Goal: Information Seeking & Learning: Understand process/instructions

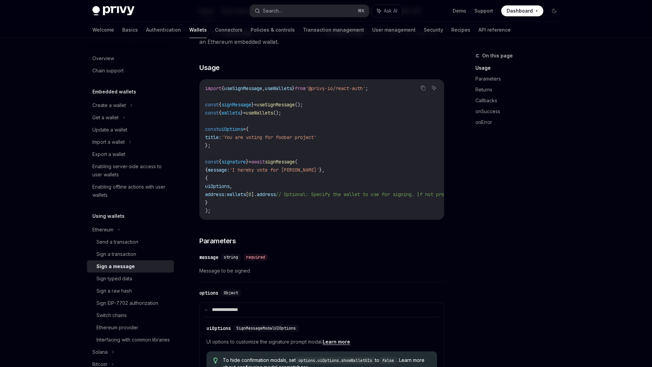
scroll to position [112, 0]
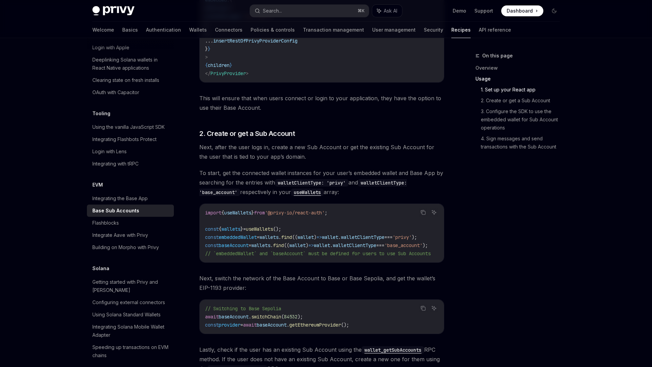
click at [304, 242] on span "wallet" at bounding box center [297, 245] width 16 height 6
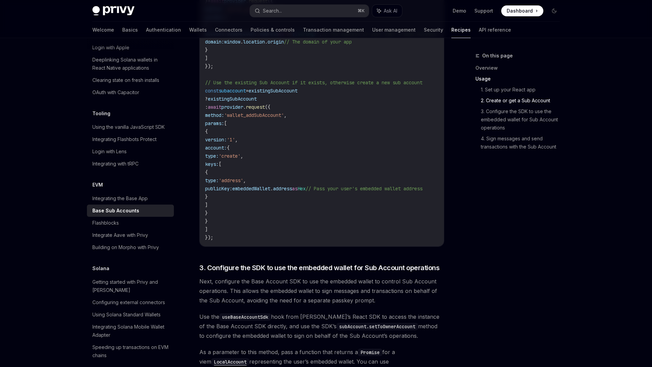
scroll to position [945, 0]
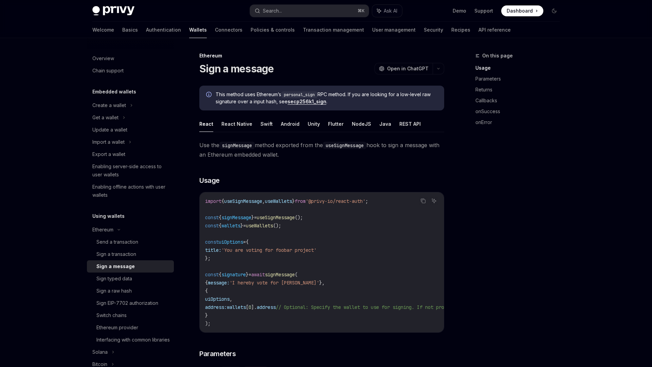
scroll to position [34, 0]
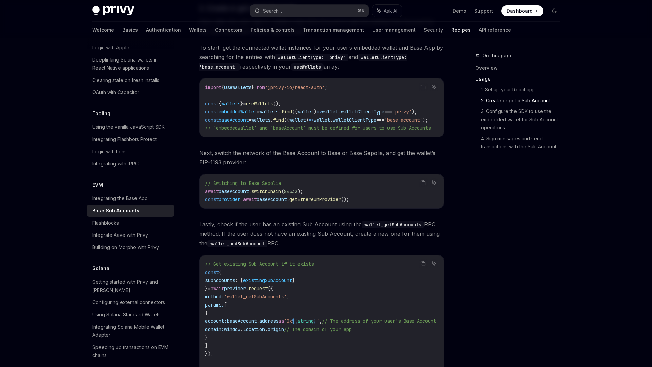
scroll to position [651, 0]
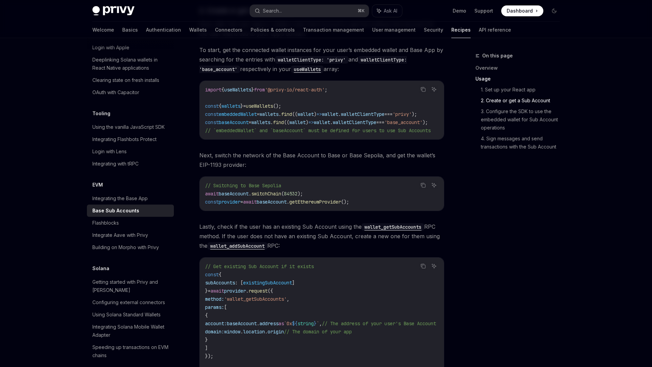
click at [284, 119] on span "find" at bounding box center [278, 122] width 11 height 6
copy code "const baseAccount = wallets . find (( wallet ) => wallet . walletClientType ===…"
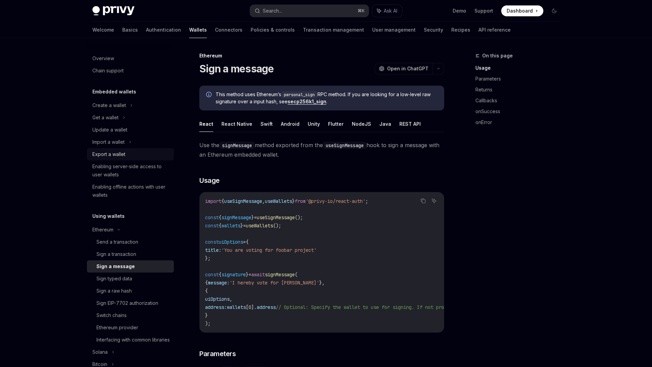
click at [136, 152] on div "Export a wallet" at bounding box center [130, 154] width 77 height 8
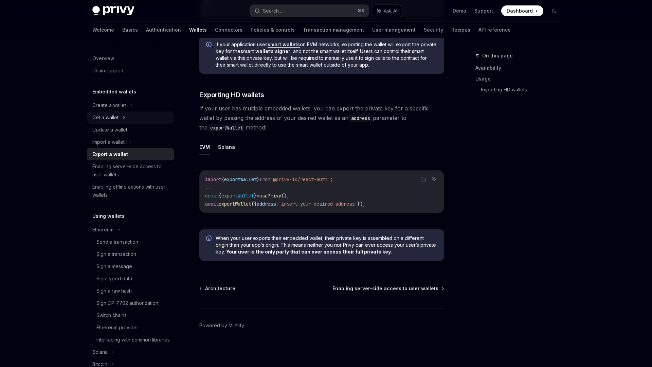
click at [114, 119] on div "Get a wallet" at bounding box center [105, 117] width 26 height 8
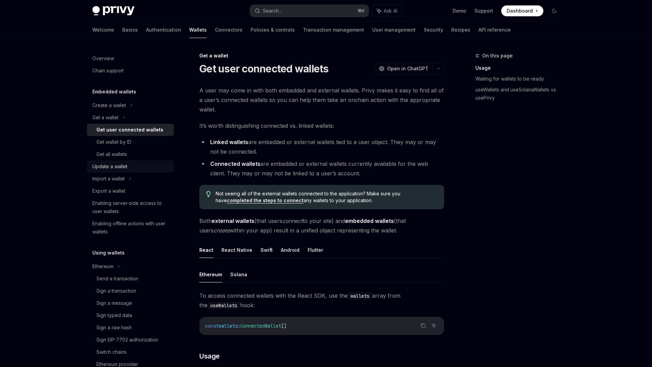
click at [130, 162] on div "Update a wallet" at bounding box center [130, 166] width 77 height 8
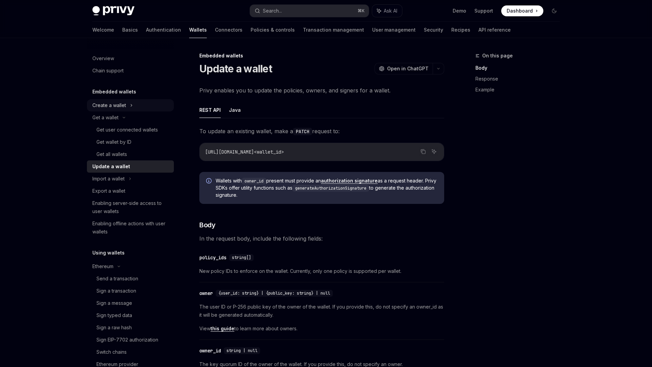
click at [128, 101] on div "Create a wallet" at bounding box center [130, 105] width 87 height 12
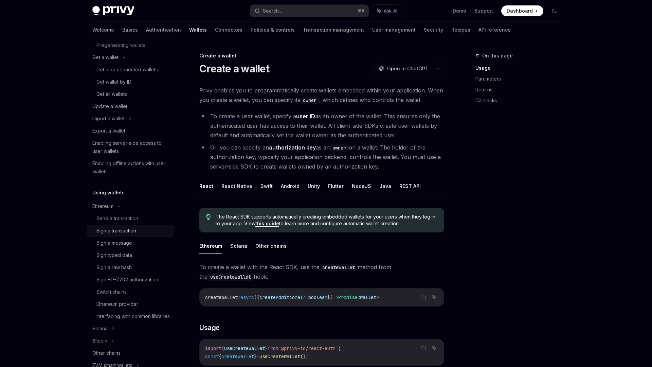
scroll to position [85, 0]
click at [139, 231] on div "Sign a transaction" at bounding box center [132, 230] width 73 height 8
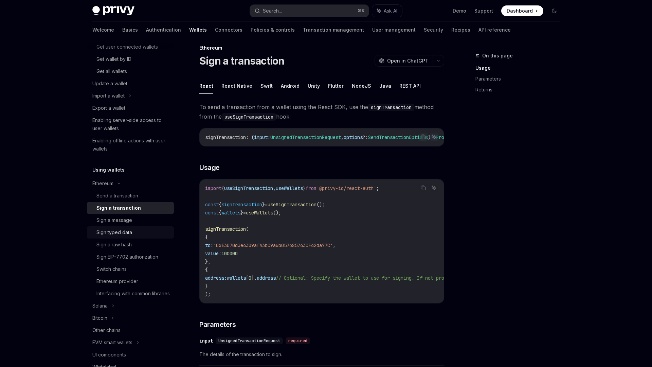
scroll to position [112, 0]
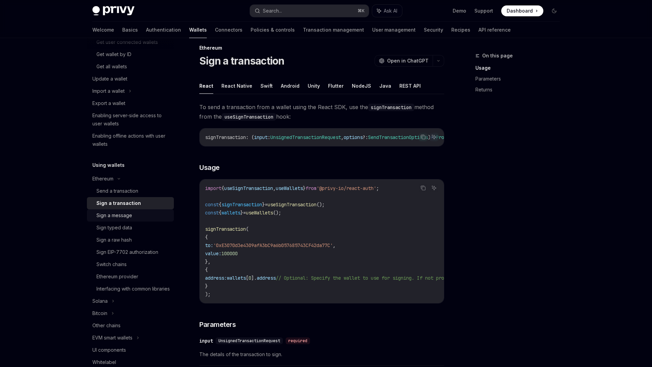
click at [126, 214] on div "Sign a message" at bounding box center [114, 215] width 36 height 8
type textarea "*"
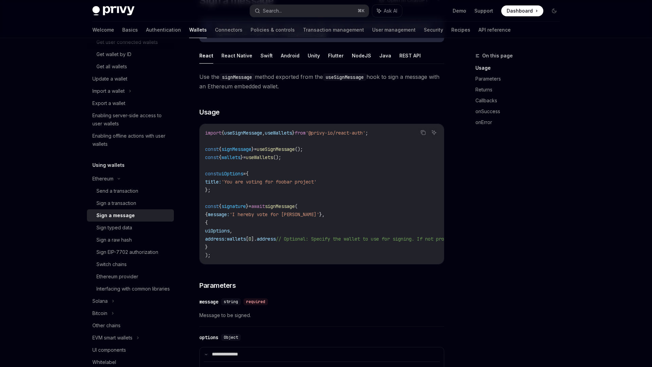
scroll to position [69, 0]
